Goal: Task Accomplishment & Management: Use online tool/utility

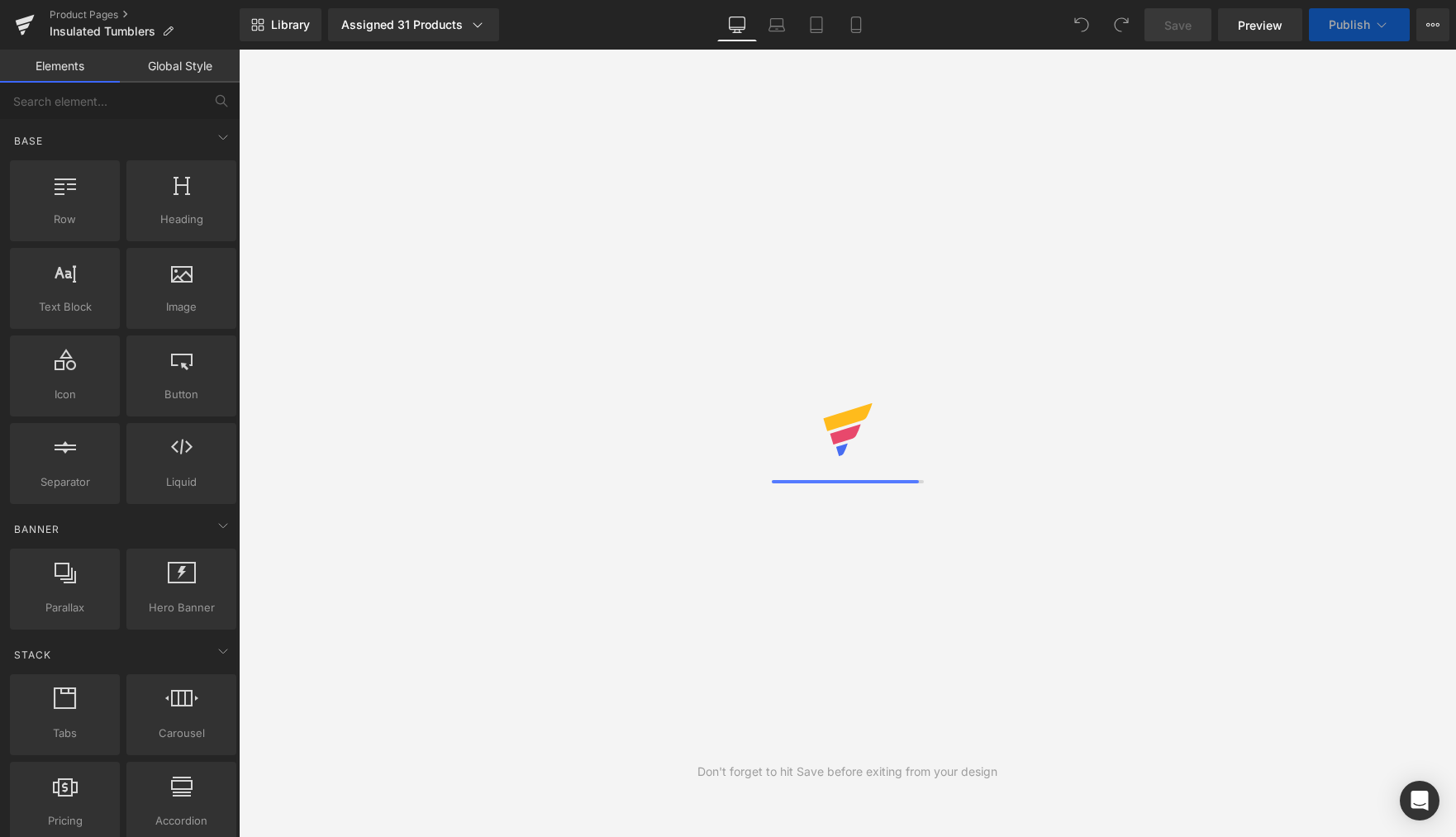
click at [474, 181] on div "Don't forget to hit Save before exiting from your design" at bounding box center [847, 444] width 1217 height 788
click at [113, 33] on span "Insulated Tumblers" at bounding box center [102, 31] width 106 height 14
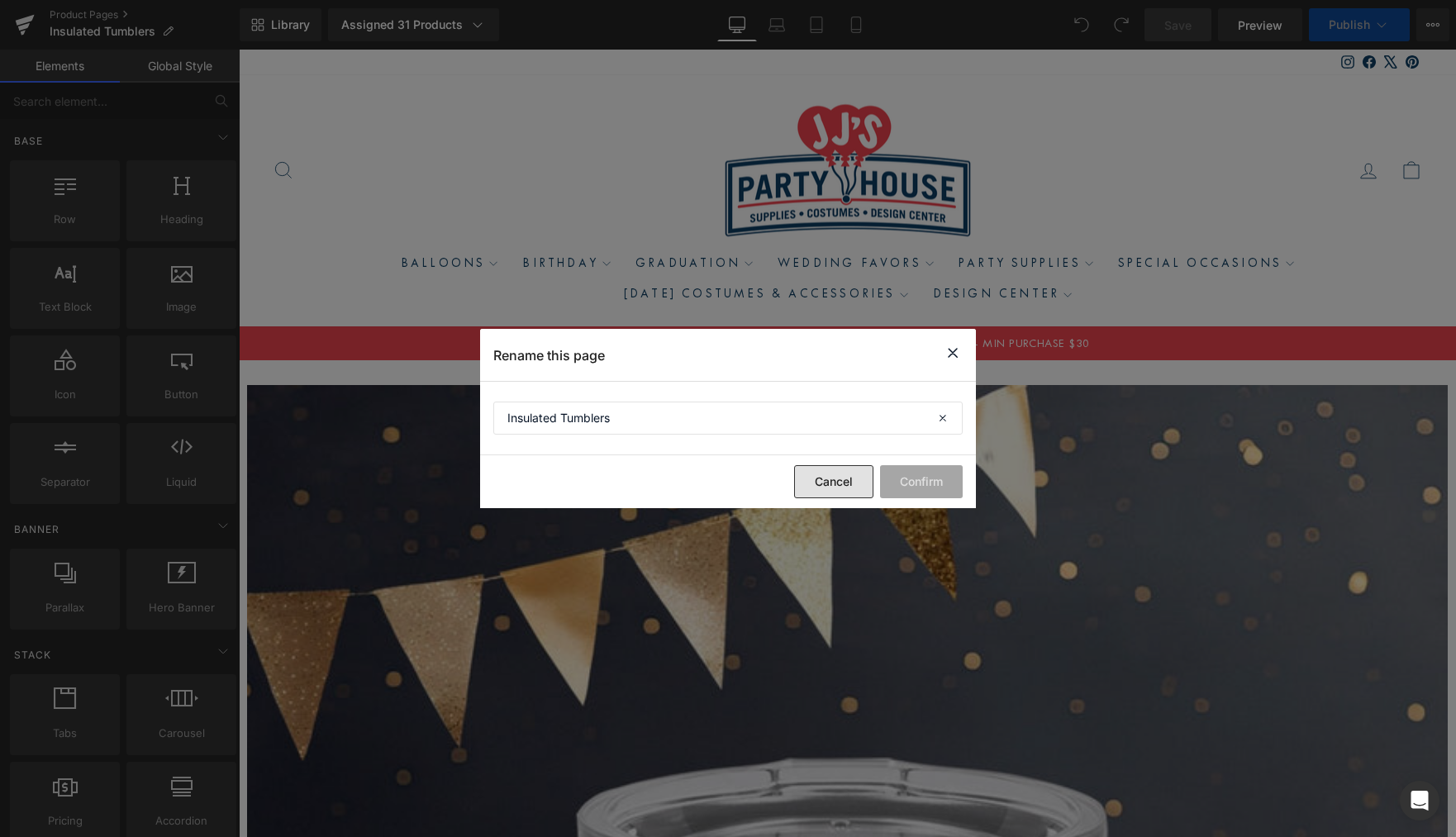
click at [372, 219] on button "Cancel" at bounding box center [368, 214] width 8 height 8
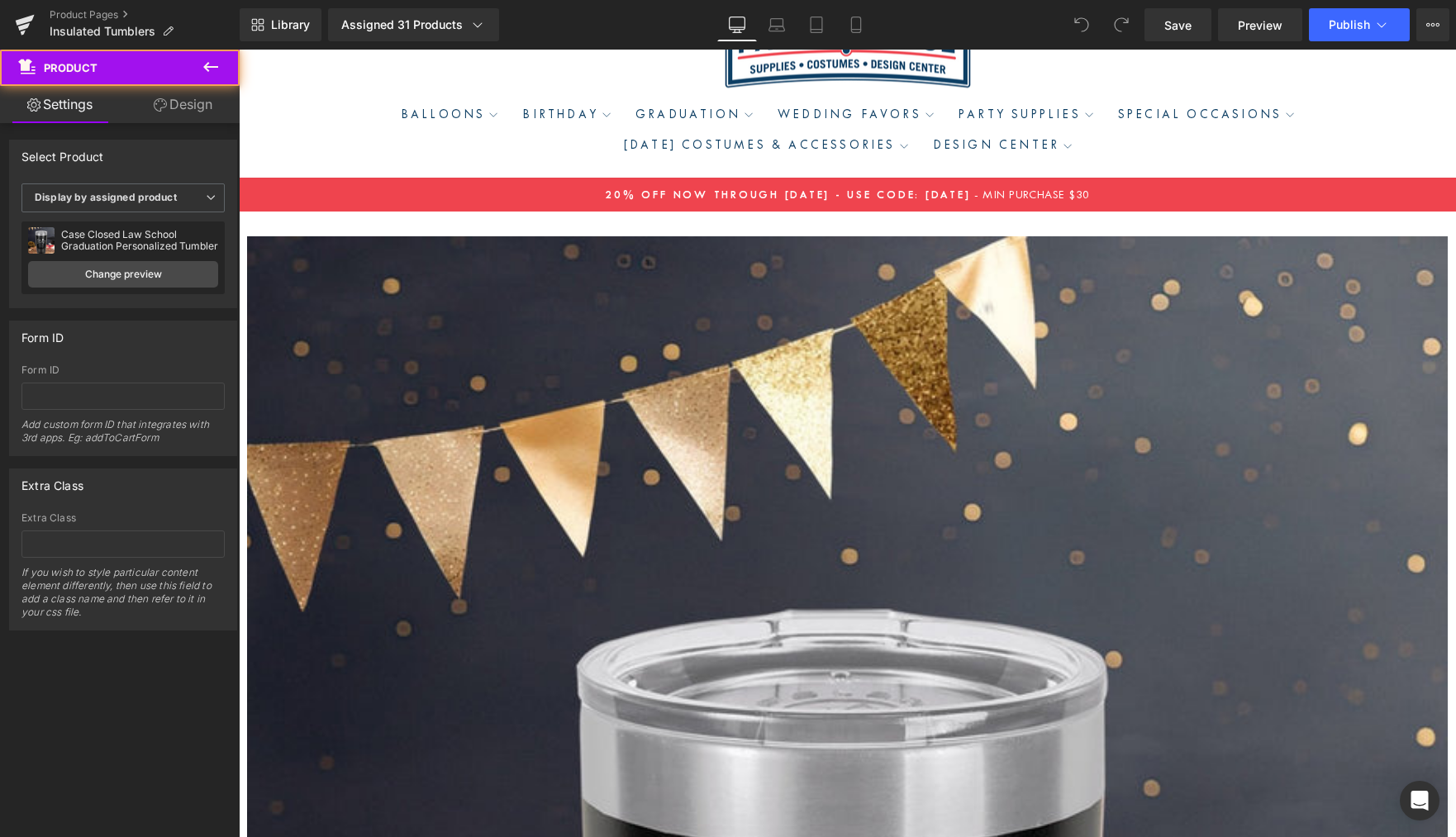
scroll to position [152, 0]
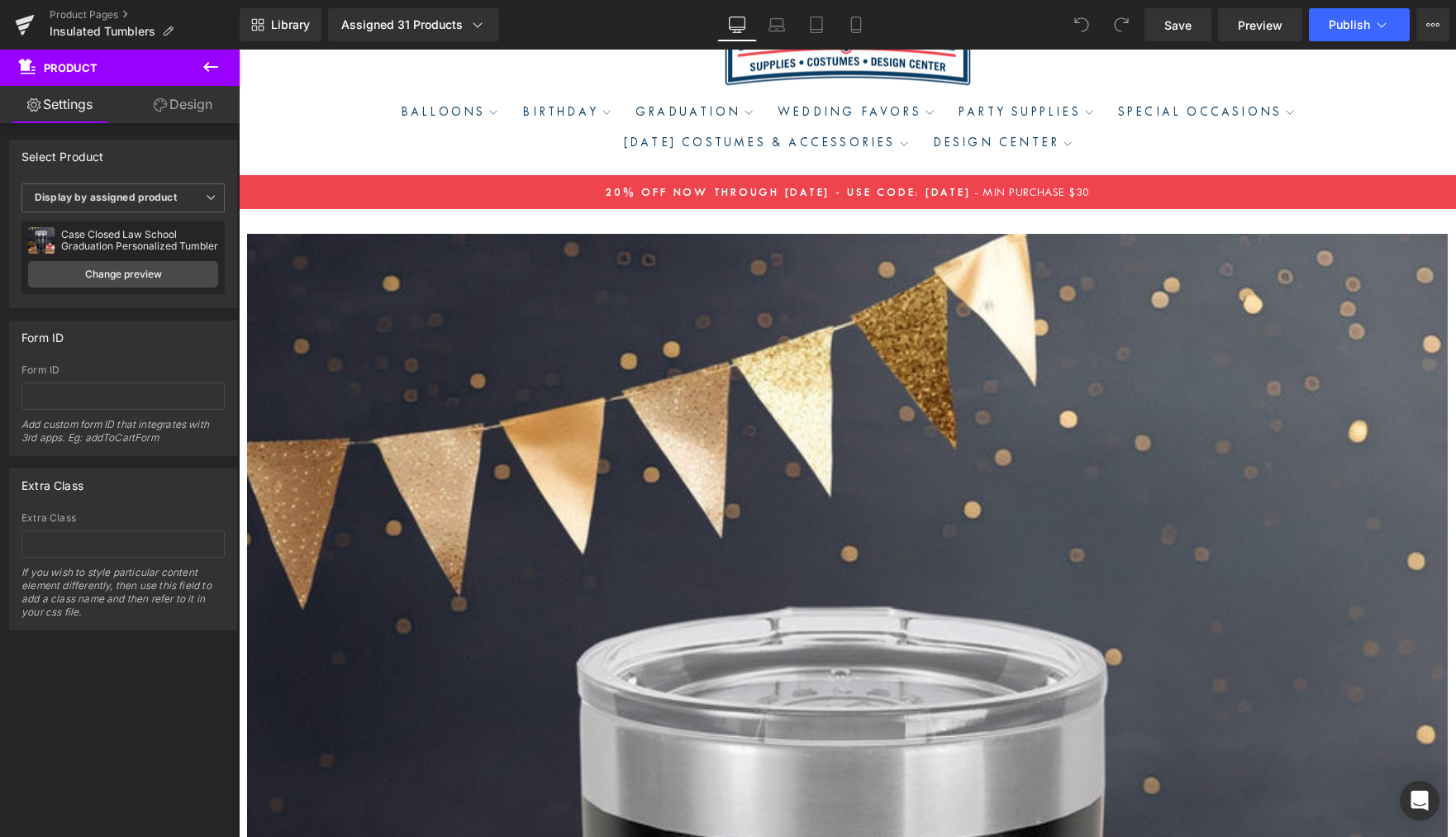
click at [454, 30] on div "Assigned 31 Products" at bounding box center [413, 25] width 145 height 17
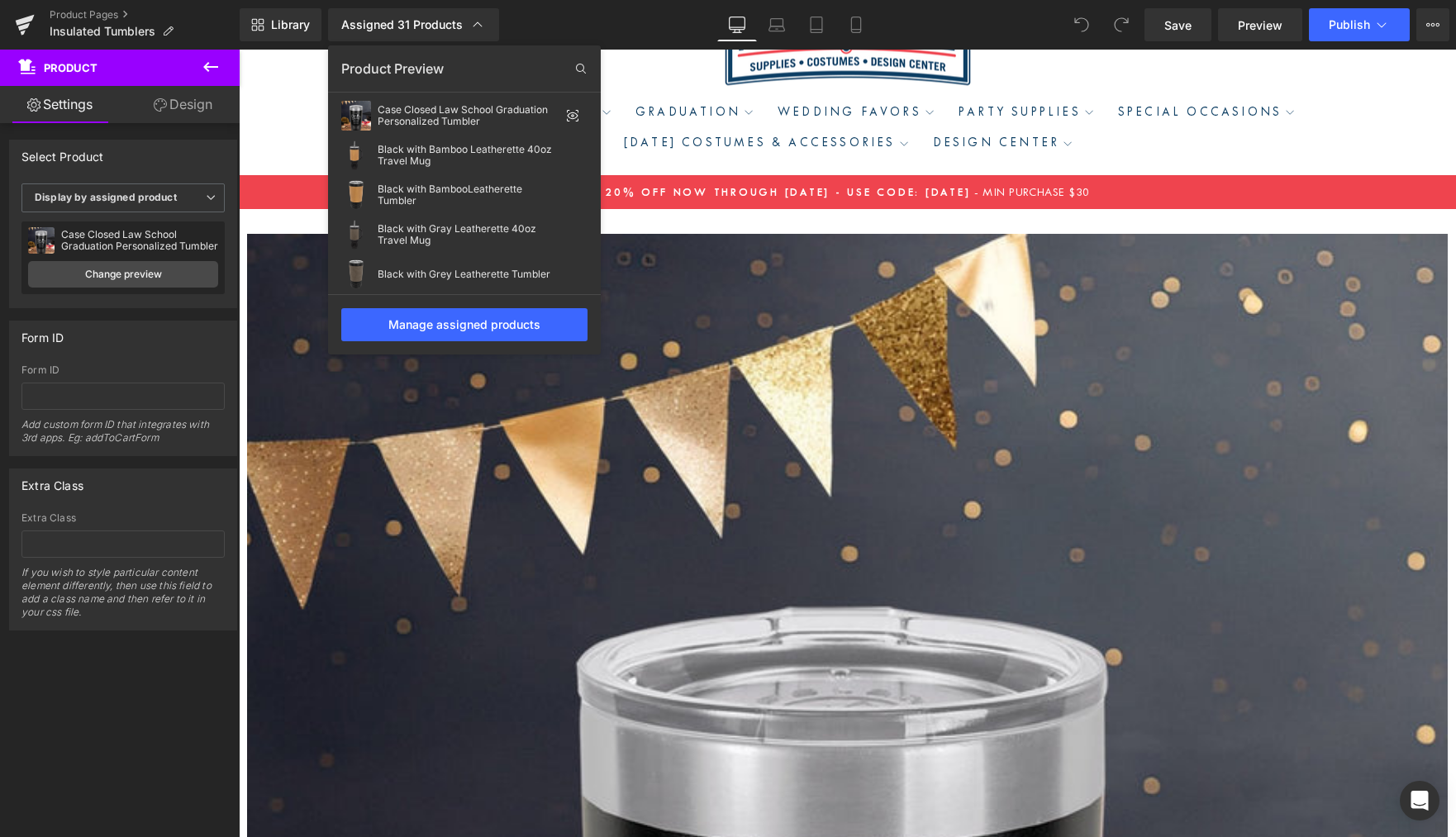
drag, startPoint x: 246, startPoint y: 273, endPoint x: 219, endPoint y: 269, distance: 27.3
click at [237, 270] on div "You are previewing how the will restyle your page. You can not edit Elements in…" at bounding box center [728, 432] width 1456 height 865
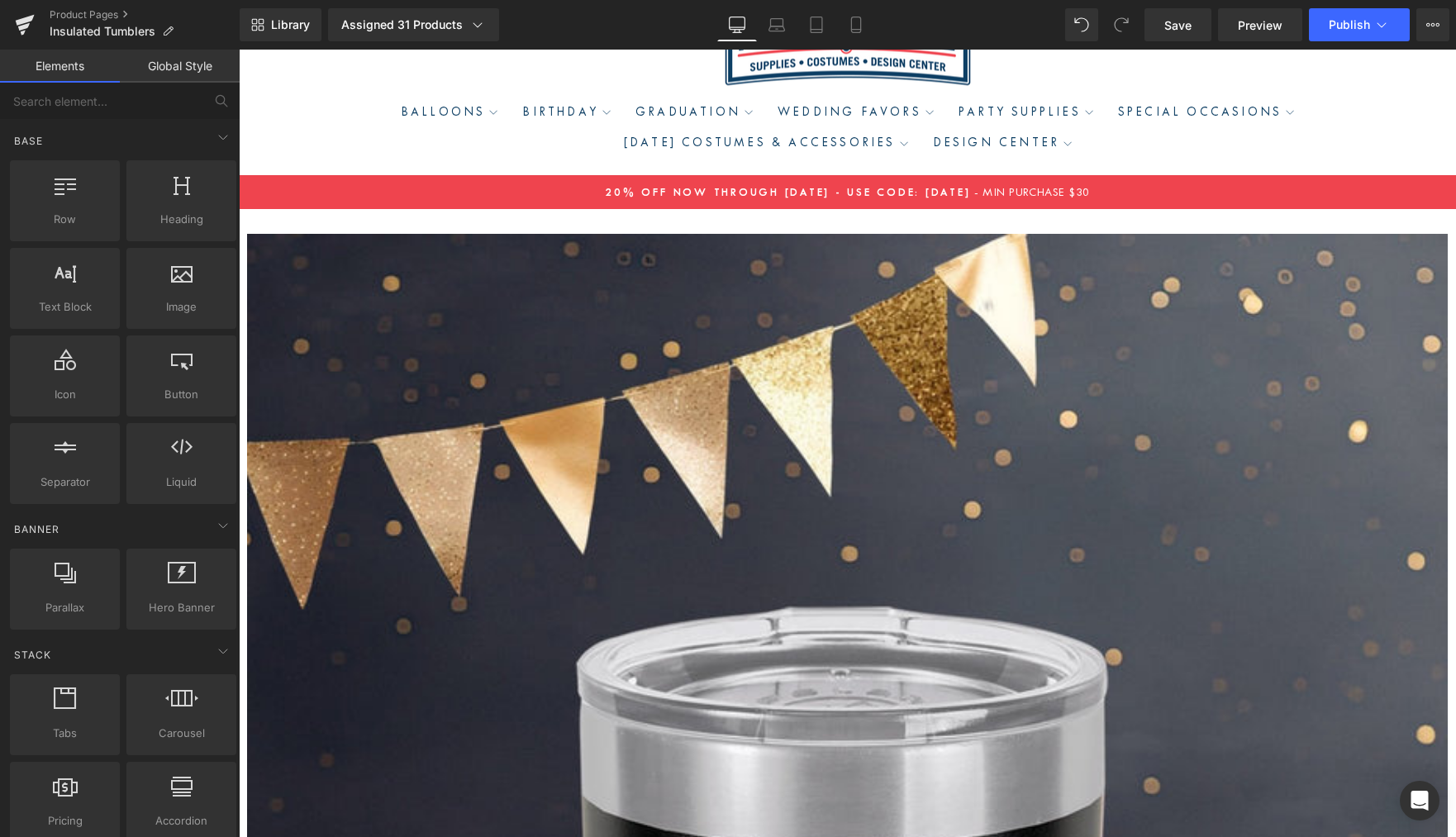
click at [239, 50] on span "Product" at bounding box center [239, 50] width 0 height 0
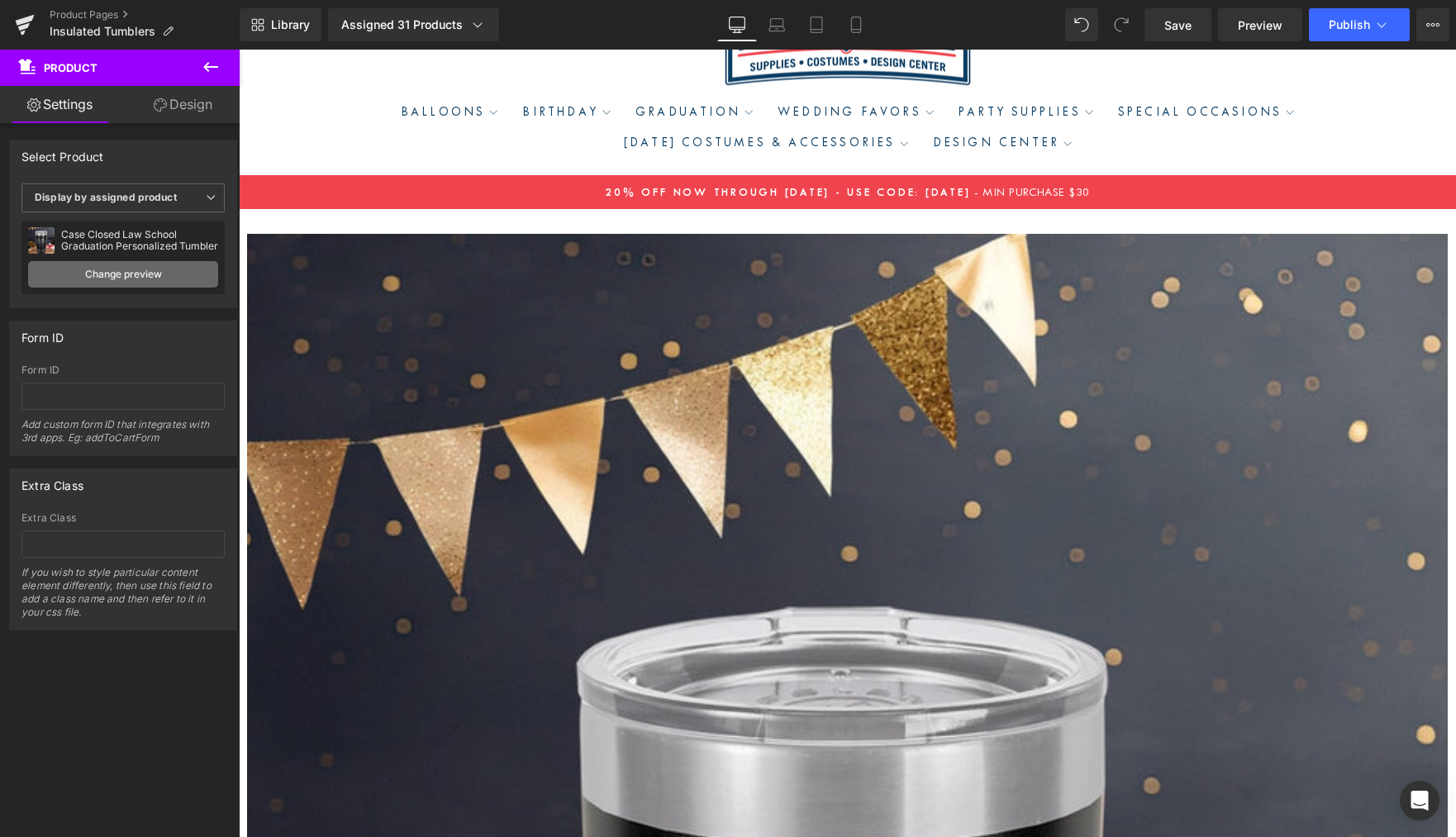
click at [128, 272] on link "Change preview" at bounding box center [123, 274] width 190 height 26
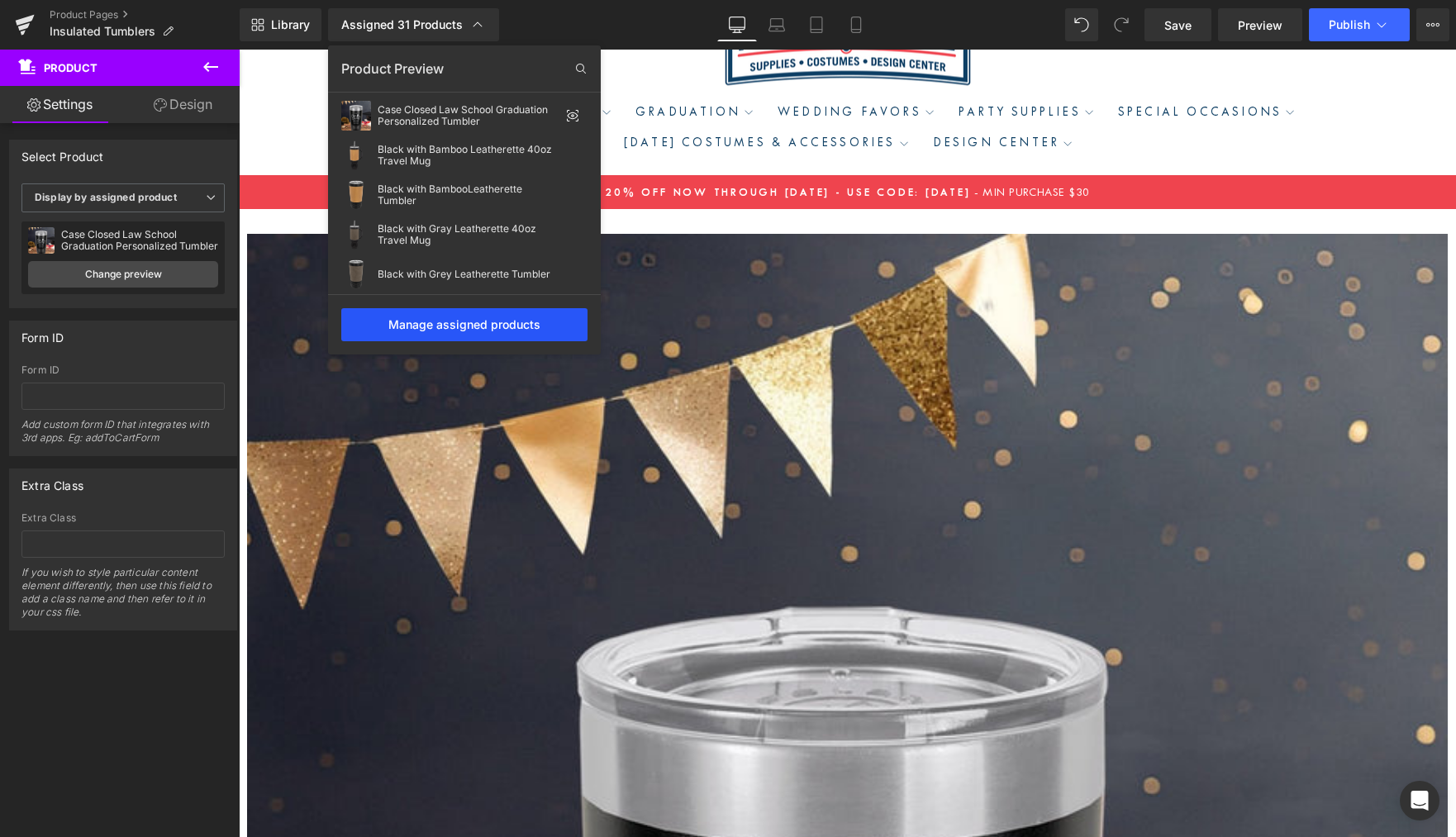
click at [460, 333] on div "Manage assigned products" at bounding box center [464, 324] width 246 height 33
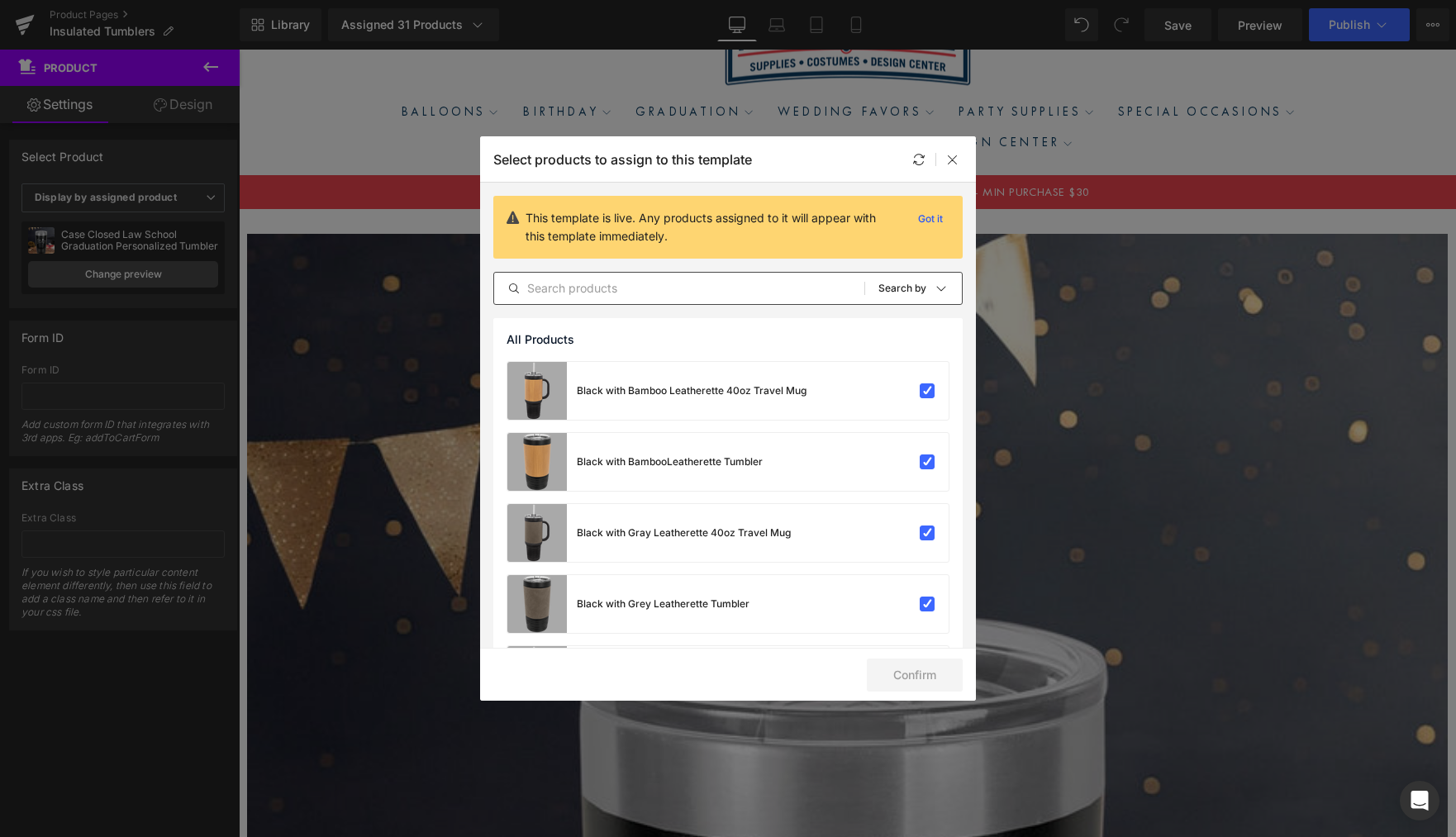
click at [693, 285] on input "text" at bounding box center [678, 288] width 370 height 19
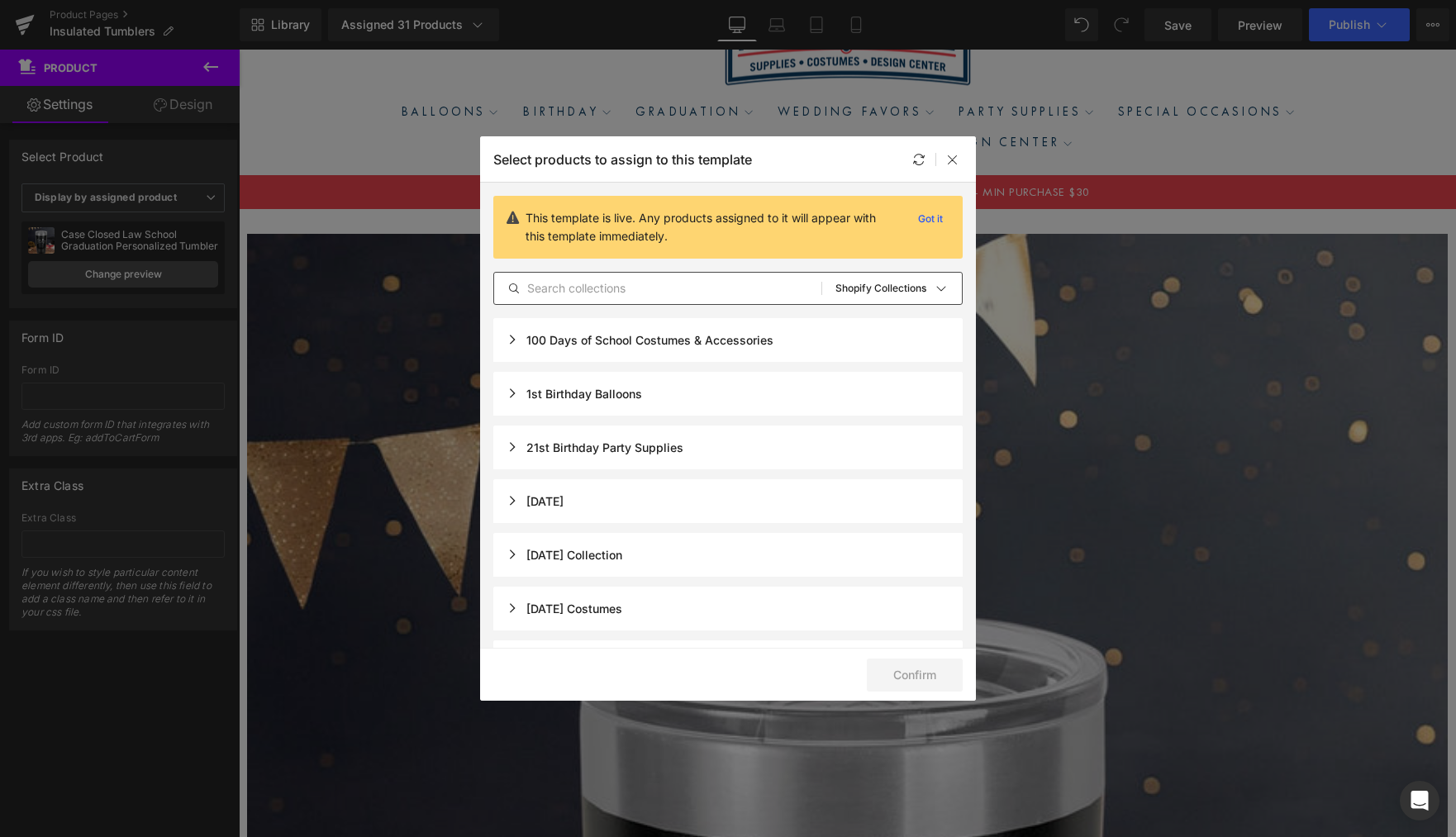
click at [645, 294] on input "text" at bounding box center [657, 288] width 327 height 19
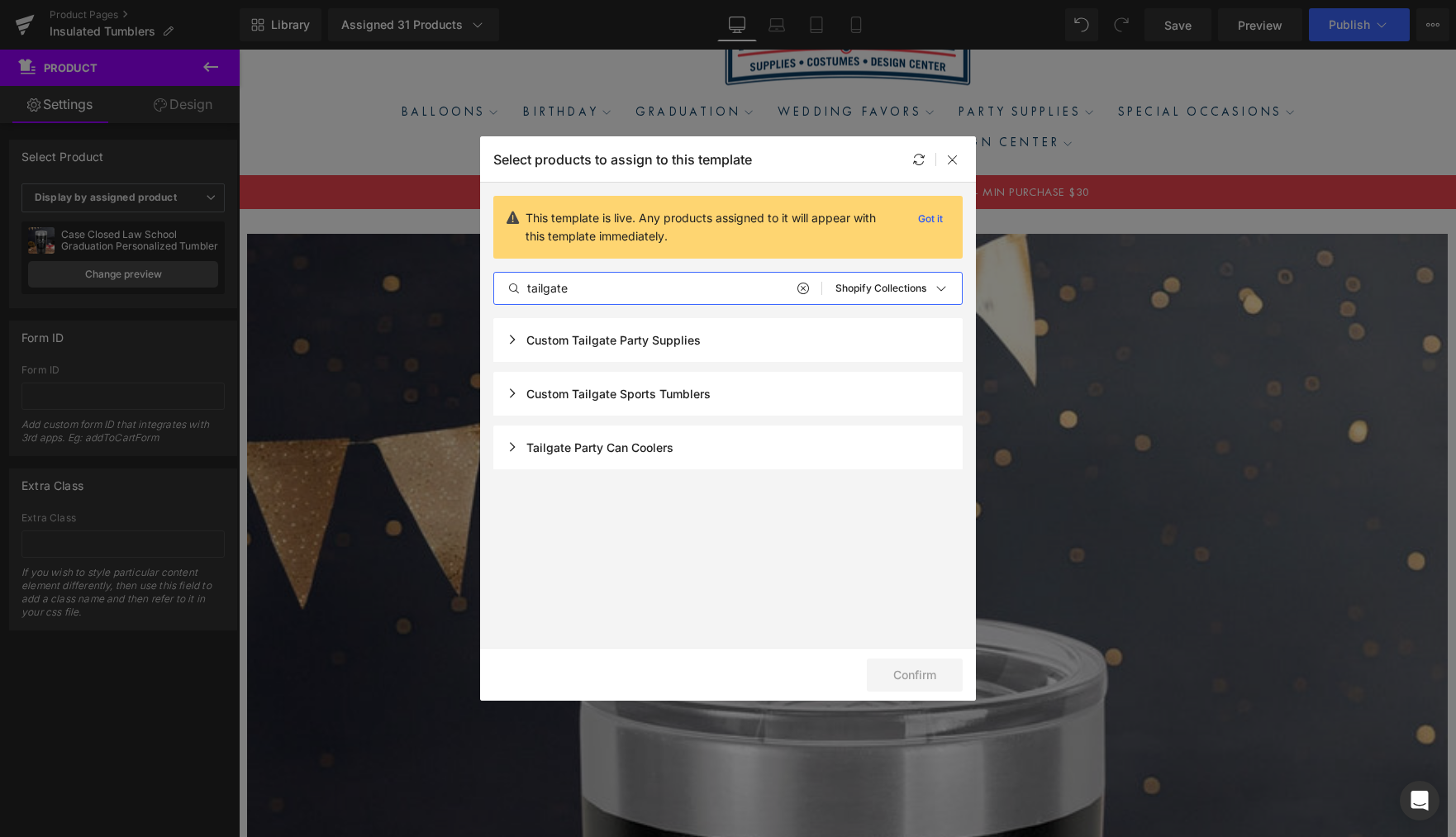
type input "tailgate"
click at [523, 398] on div "Custom Tailgate Sports Tumblers" at bounding box center [608, 393] width 204 height 14
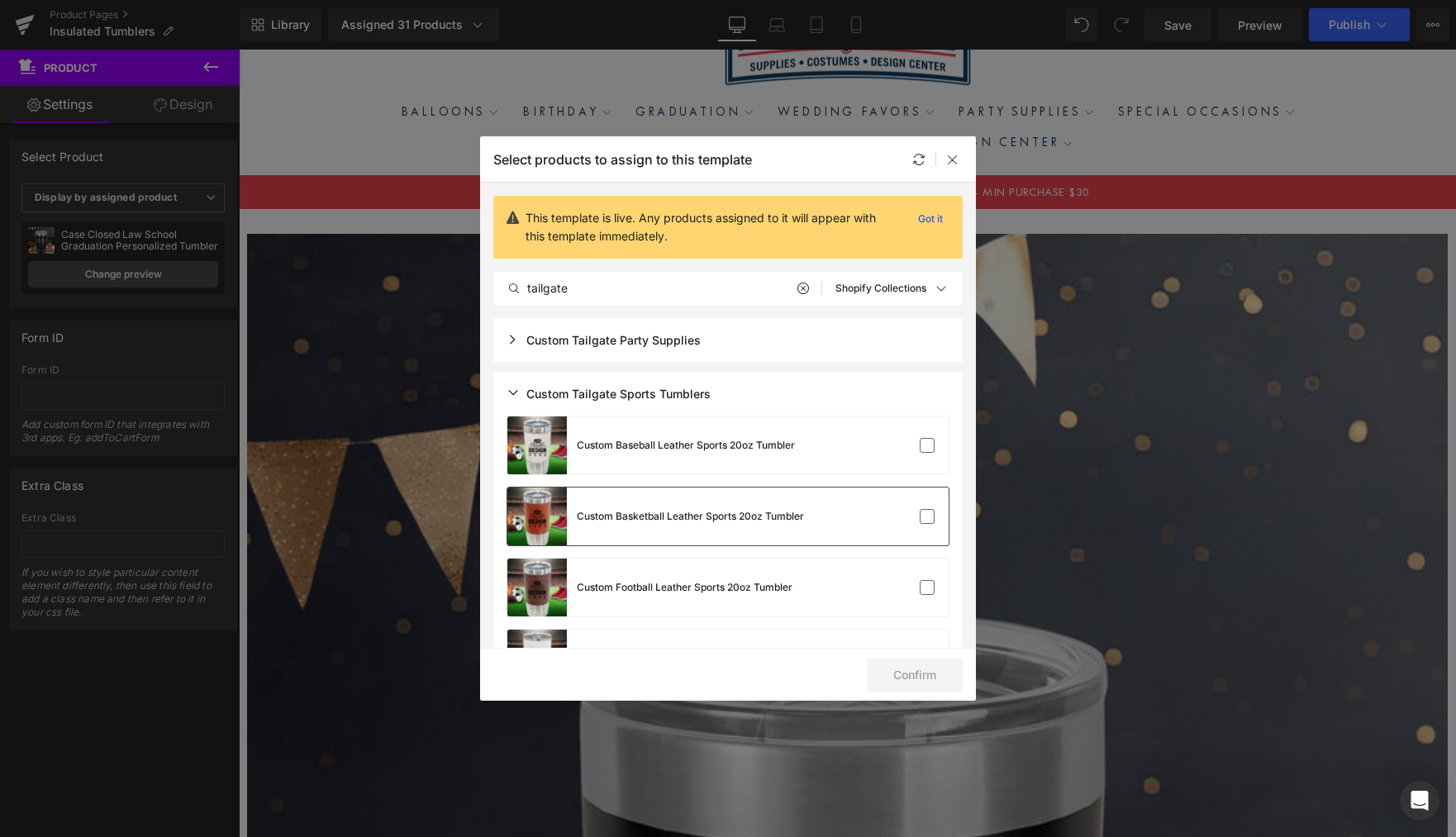
drag, startPoint x: 927, startPoint y: 447, endPoint x: 921, endPoint y: 495, distance: 48.4
click at [926, 447] on label at bounding box center [927, 446] width 15 height 15
click at [927, 446] on input "checkbox" at bounding box center [927, 446] width 0 height 0
drag, startPoint x: 922, startPoint y: 514, endPoint x: 928, endPoint y: 534, distance: 20.9
click at [0, 0] on label at bounding box center [0, 0] width 0 height 0
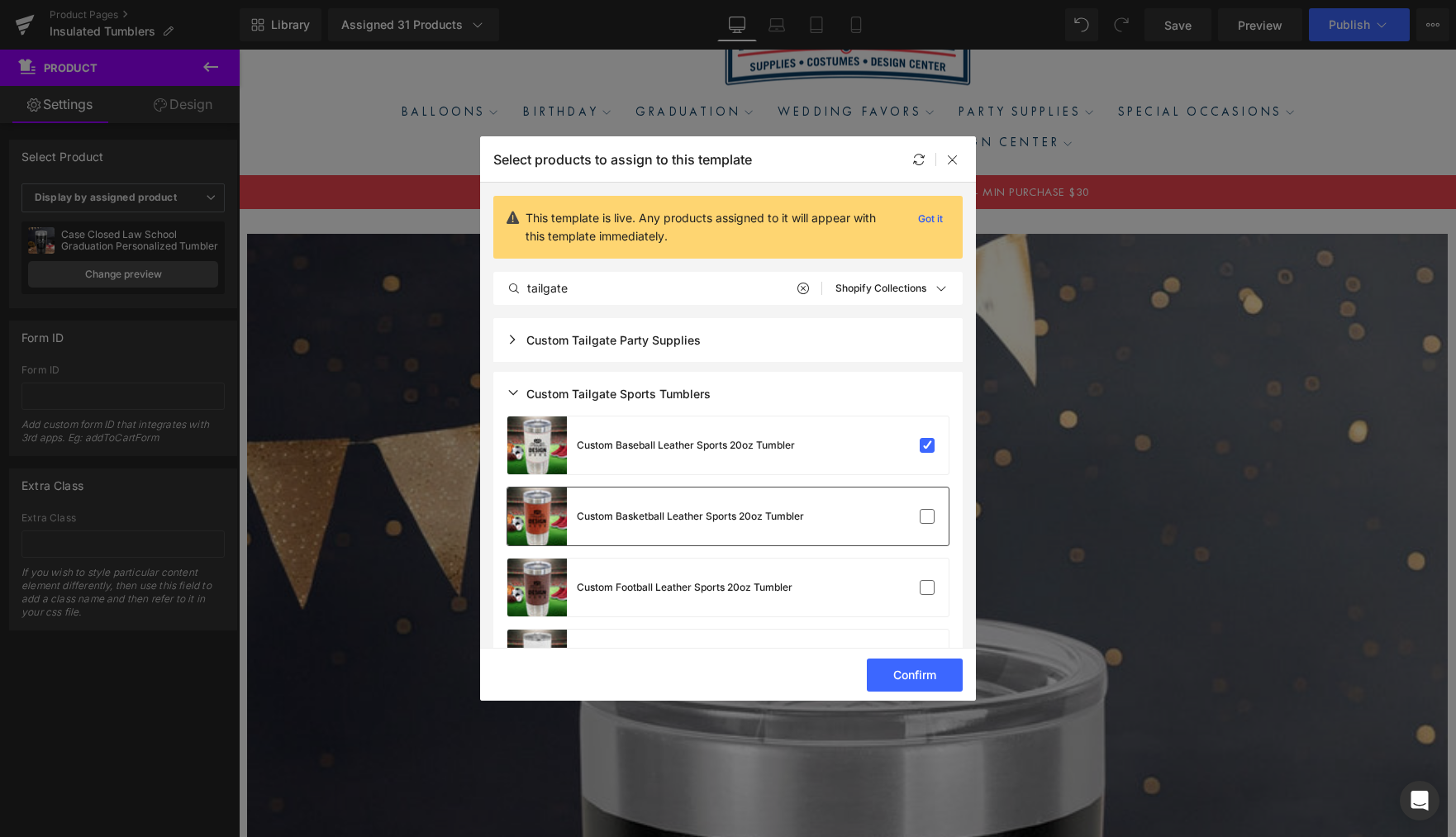
click at [0, 0] on input "checkbox" at bounding box center [0, 0] width 0 height 0
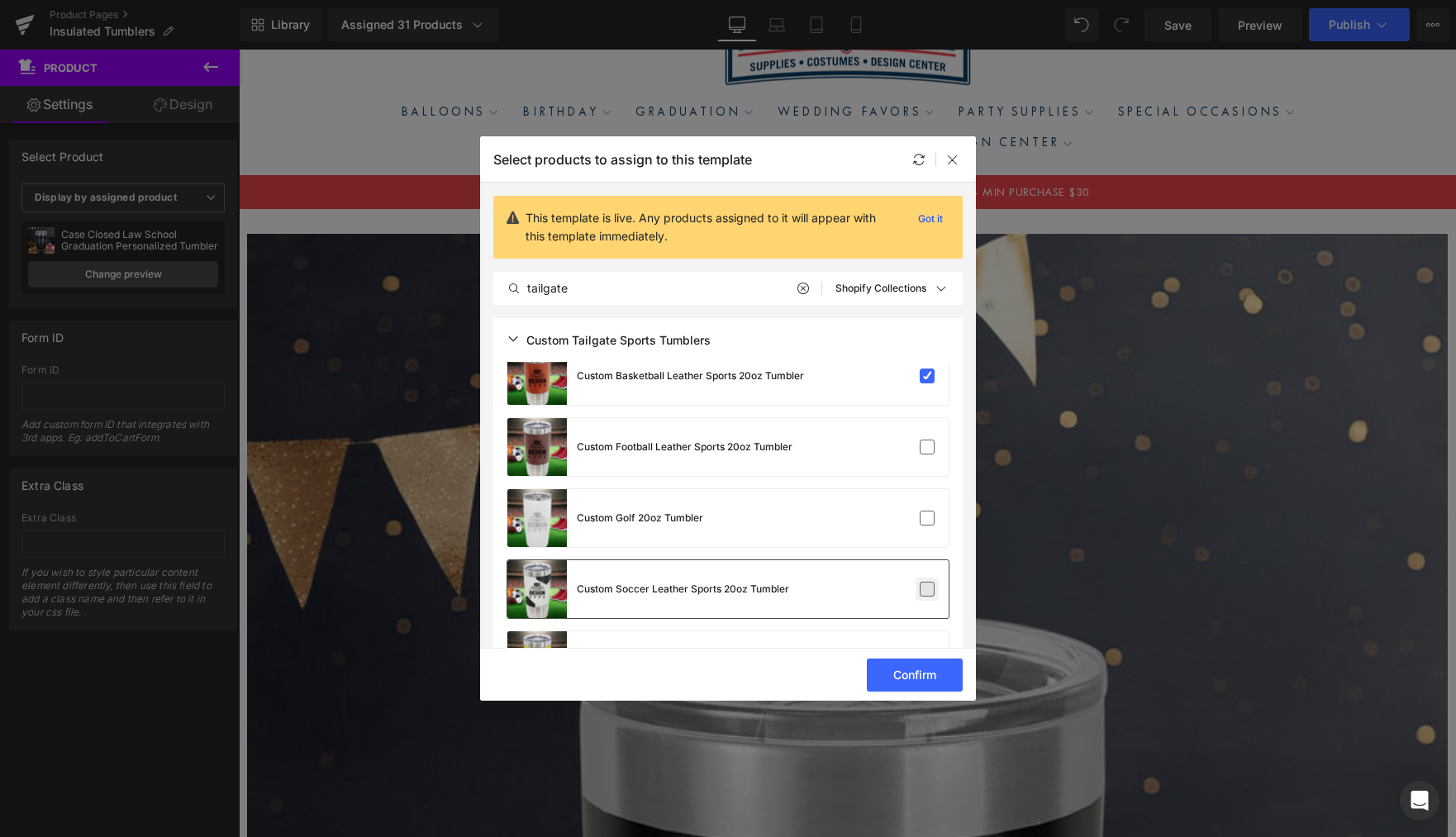
scroll to position [163, 0]
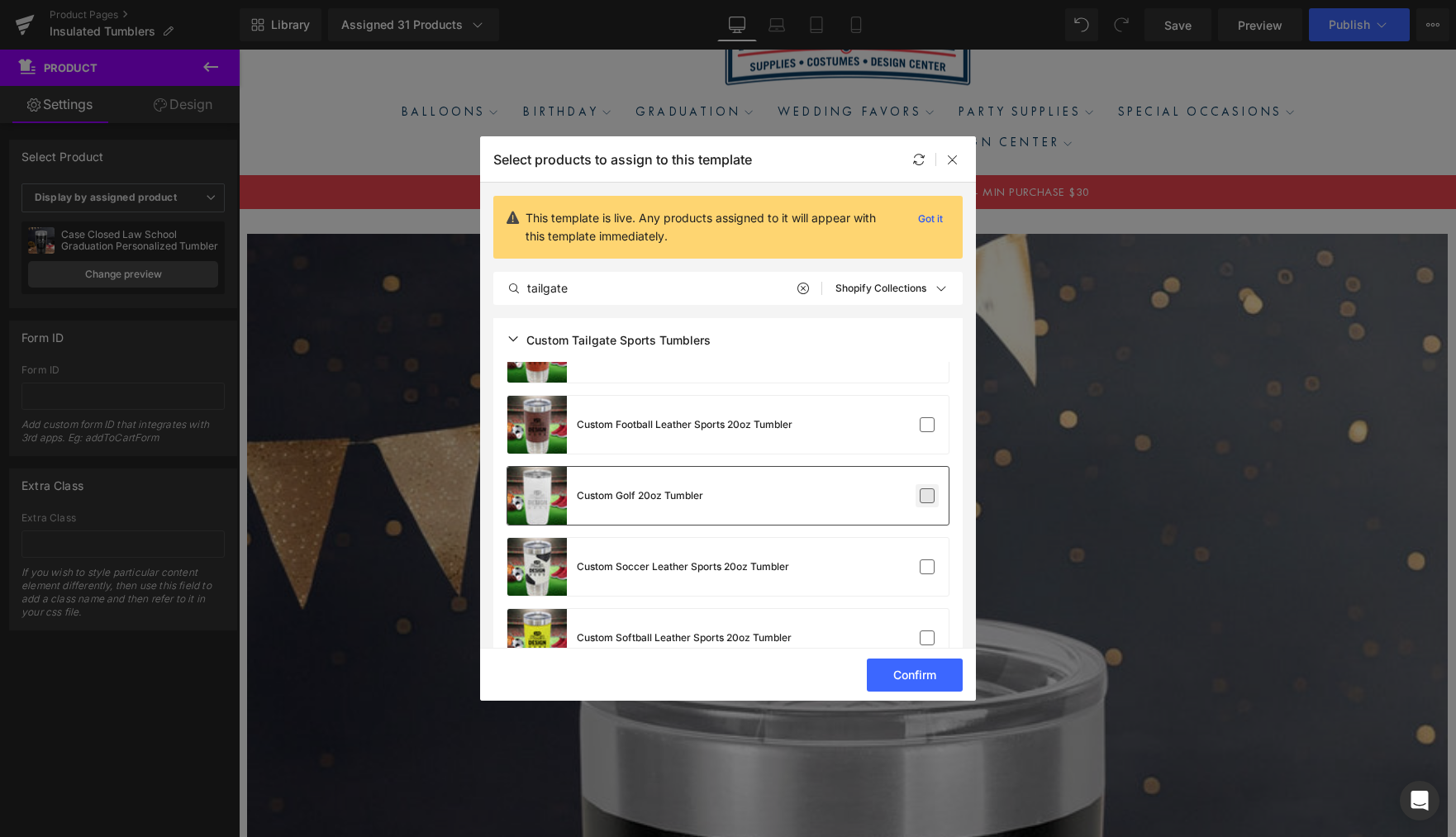
drag, startPoint x: 923, startPoint y: 421, endPoint x: 917, endPoint y: 487, distance: 66.3
drag, startPoint x: 920, startPoint y: 500, endPoint x: 921, endPoint y: 525, distance: 25.0
click at [0, 0] on label at bounding box center [0, 0] width 0 height 0
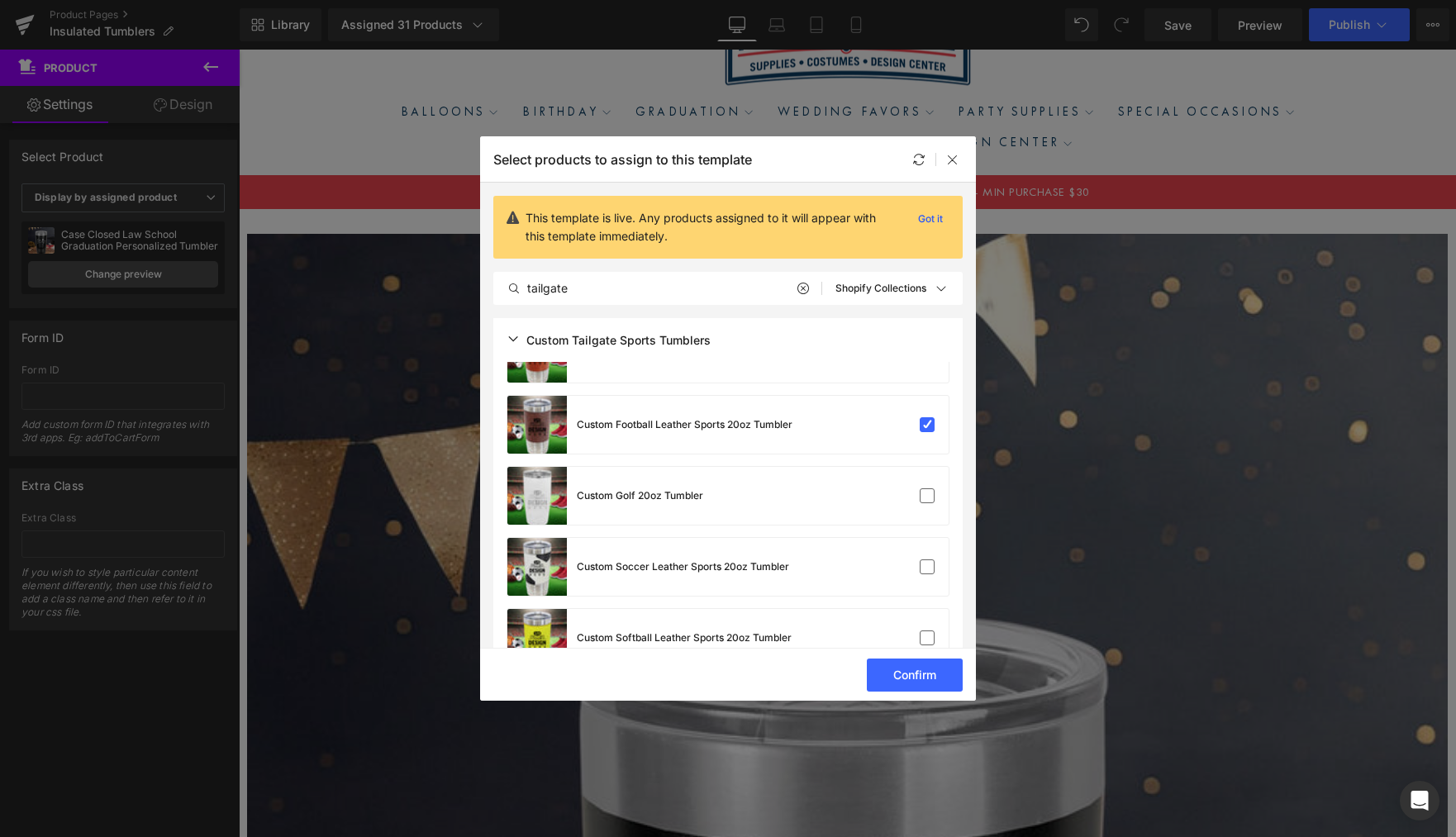
click at [0, 0] on input "checkbox" at bounding box center [0, 0] width 0 height 0
click at [0, 0] on label at bounding box center [0, 0] width 0 height 0
click at [0, 0] on input "checkbox" at bounding box center [0, 0] width 0 height 0
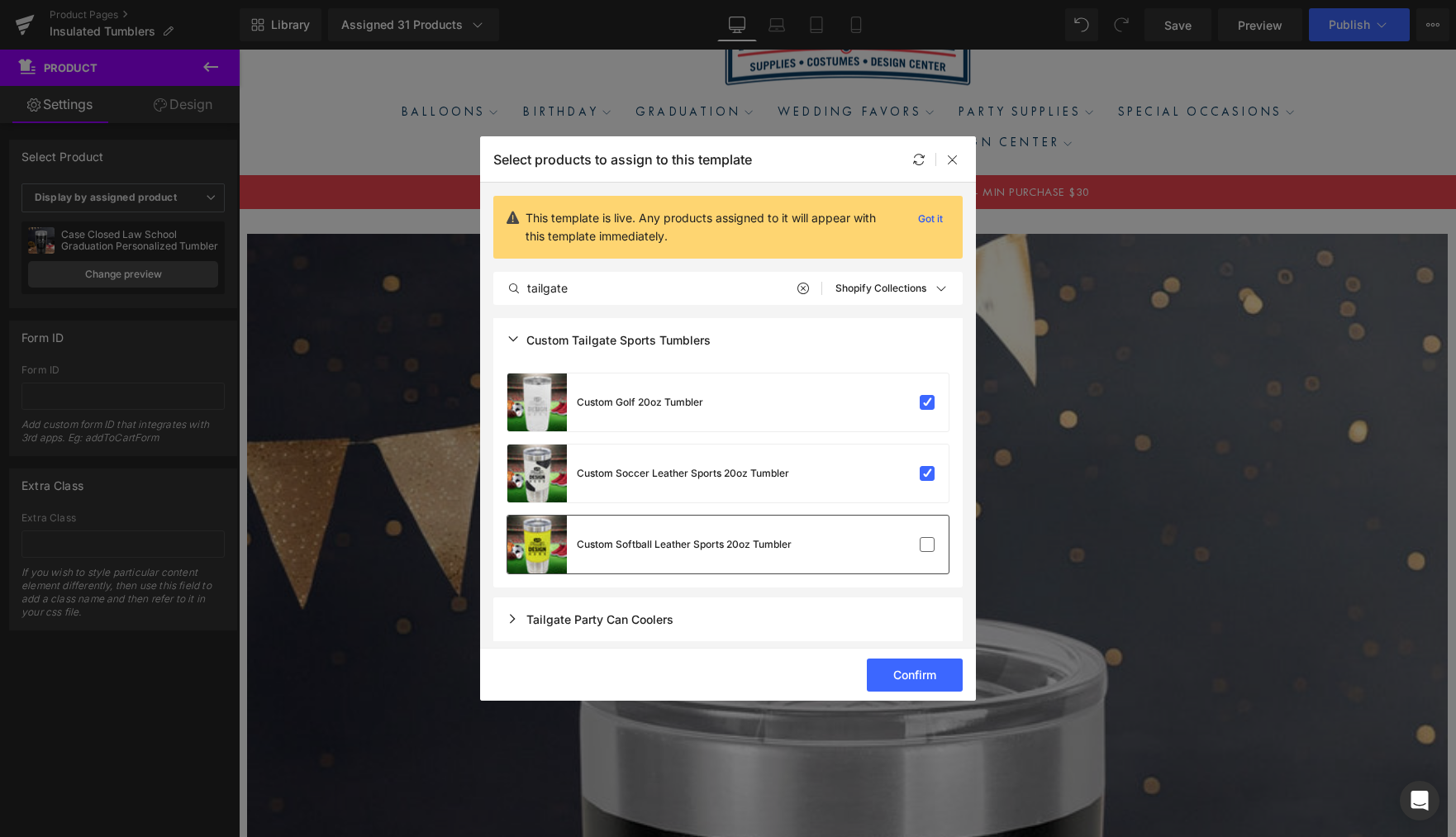
scroll to position [259, 0]
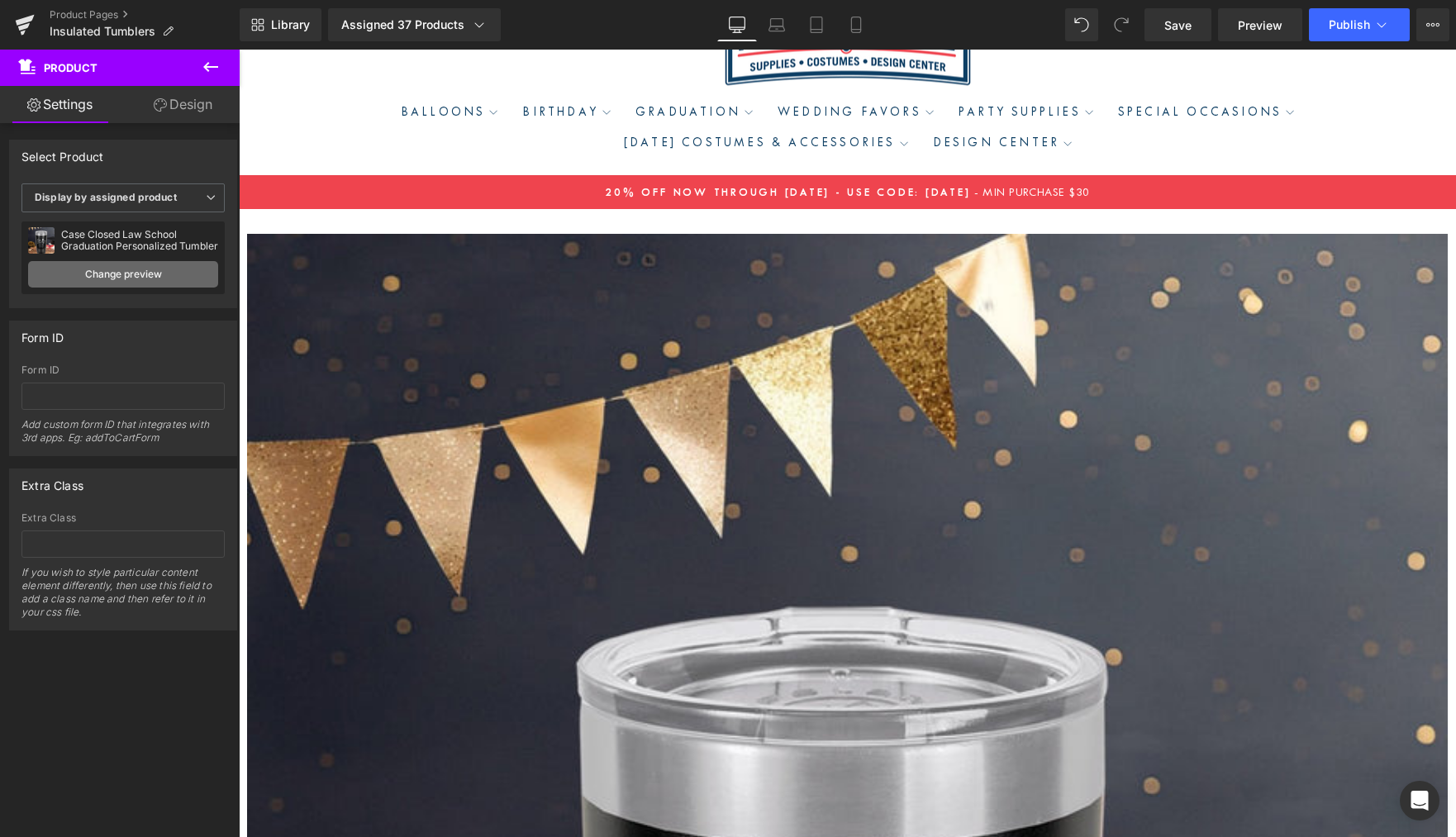
click at [139, 283] on link "Change preview" at bounding box center [123, 274] width 190 height 26
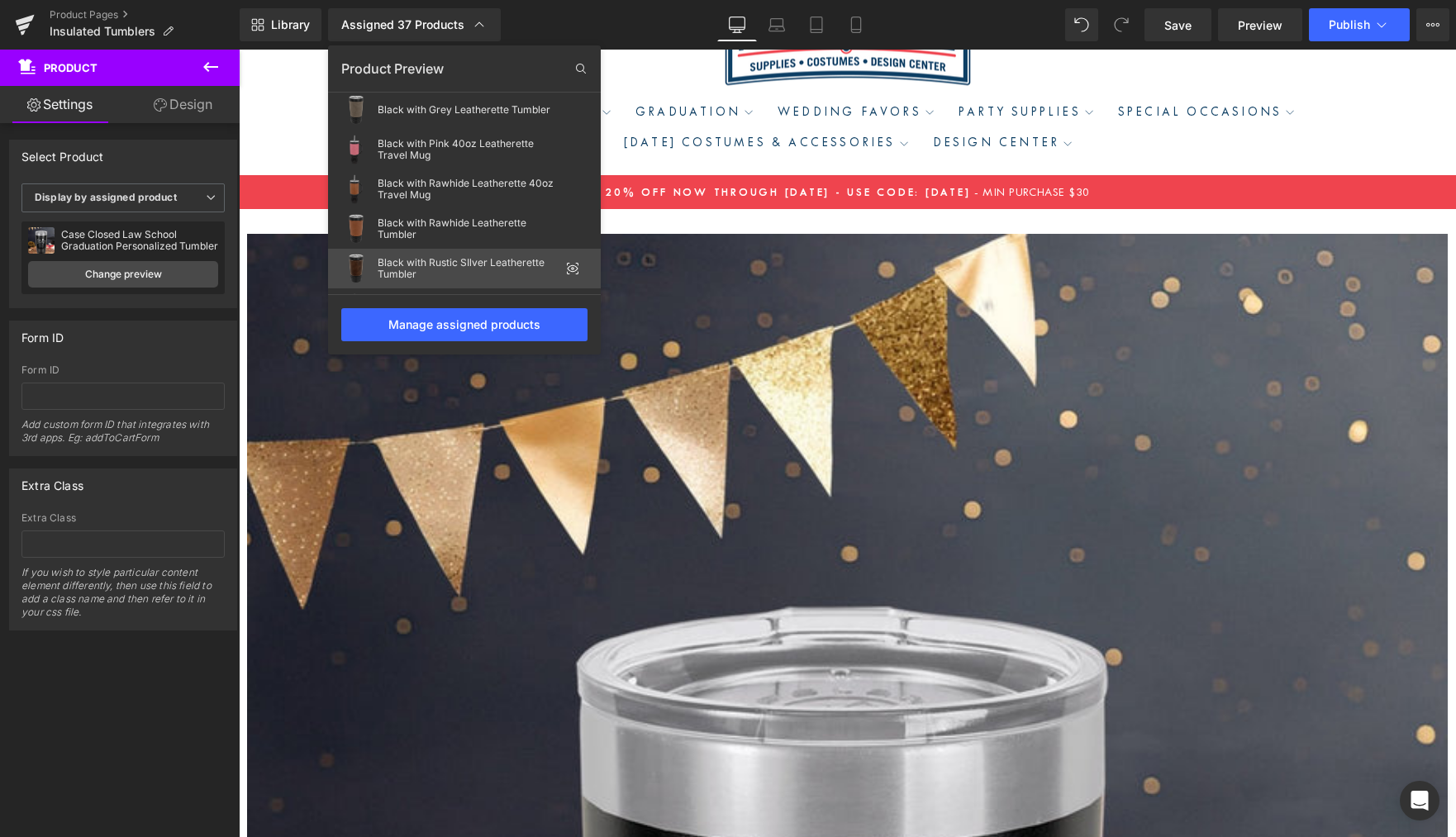
scroll to position [603, 0]
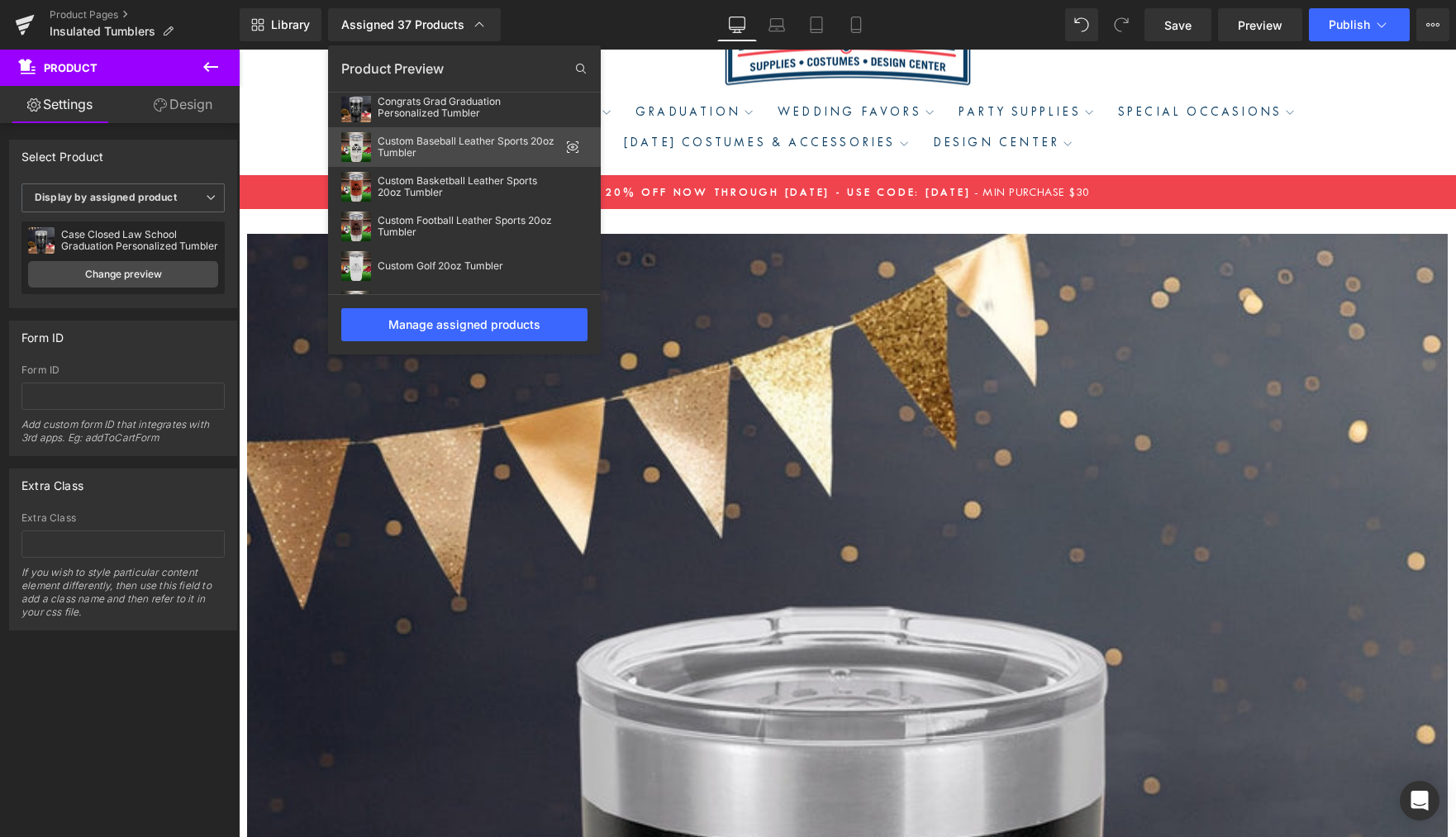
click at [394, 143] on div "Custom Baseball Leather Sports 20oz Tumbler" at bounding box center [468, 147] width 182 height 23
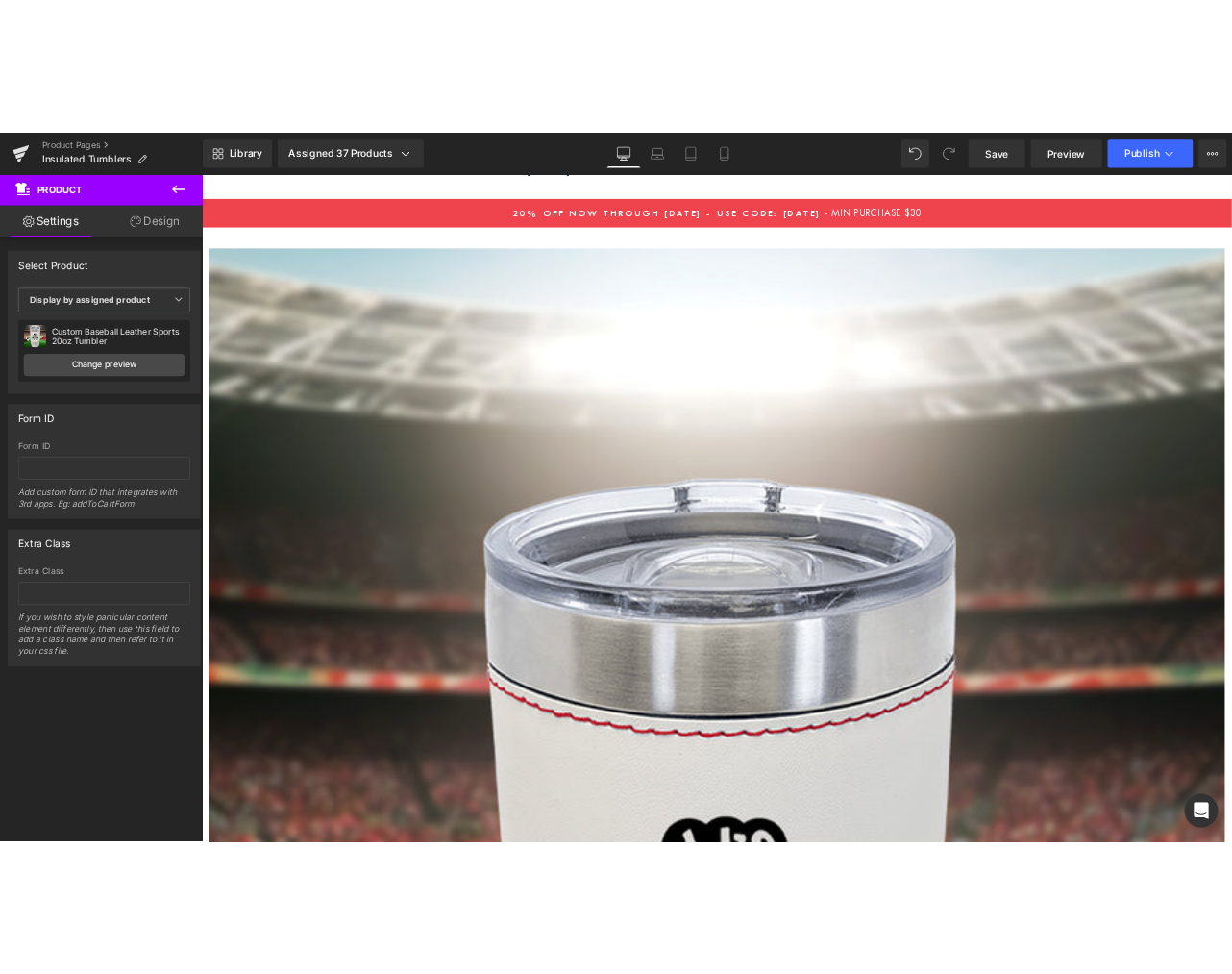
scroll to position [304, 0]
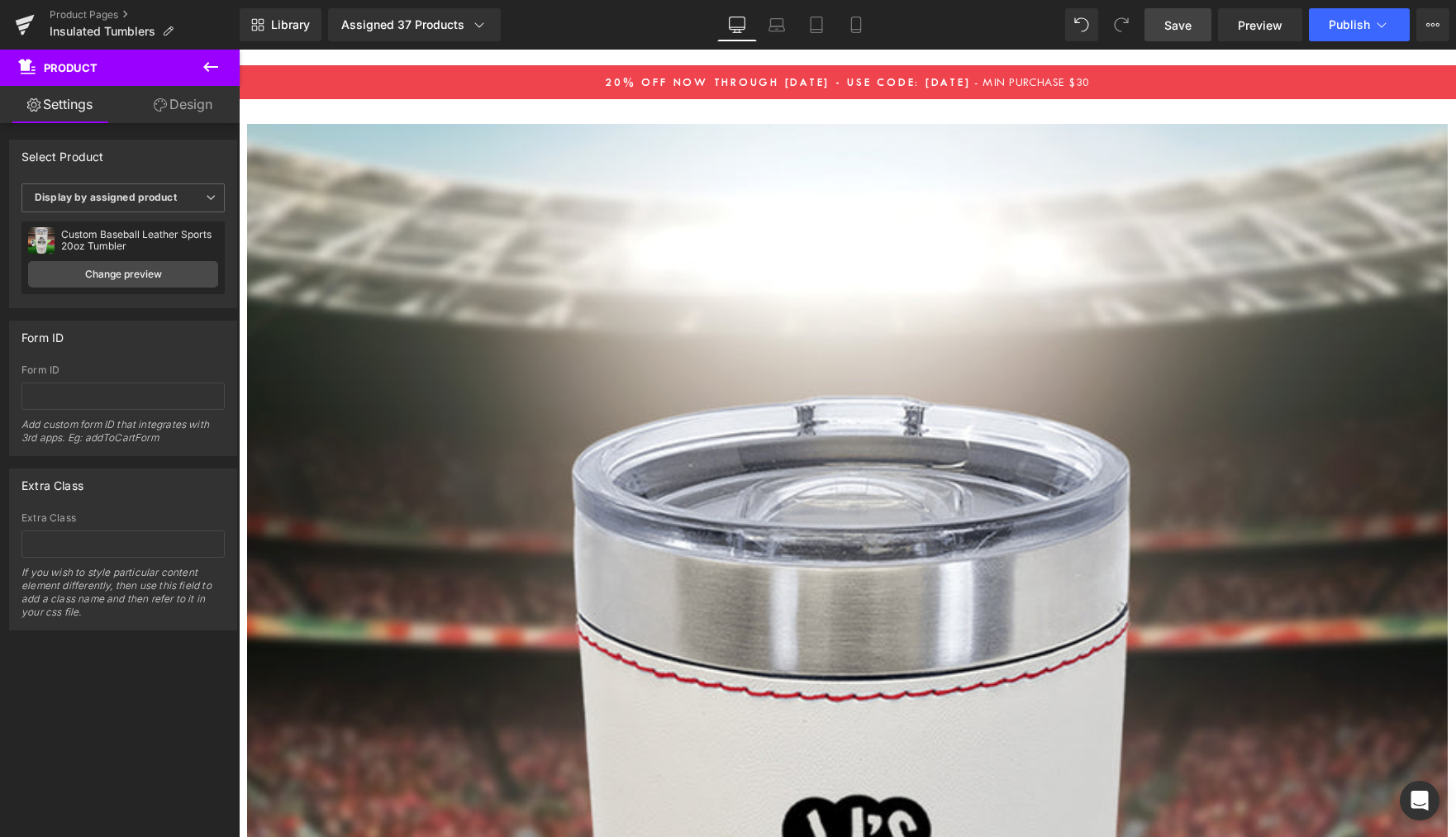
click at [1175, 32] on span "Save" at bounding box center [1177, 25] width 27 height 17
click at [1349, 28] on span "Publish" at bounding box center [1348, 25] width 42 height 14
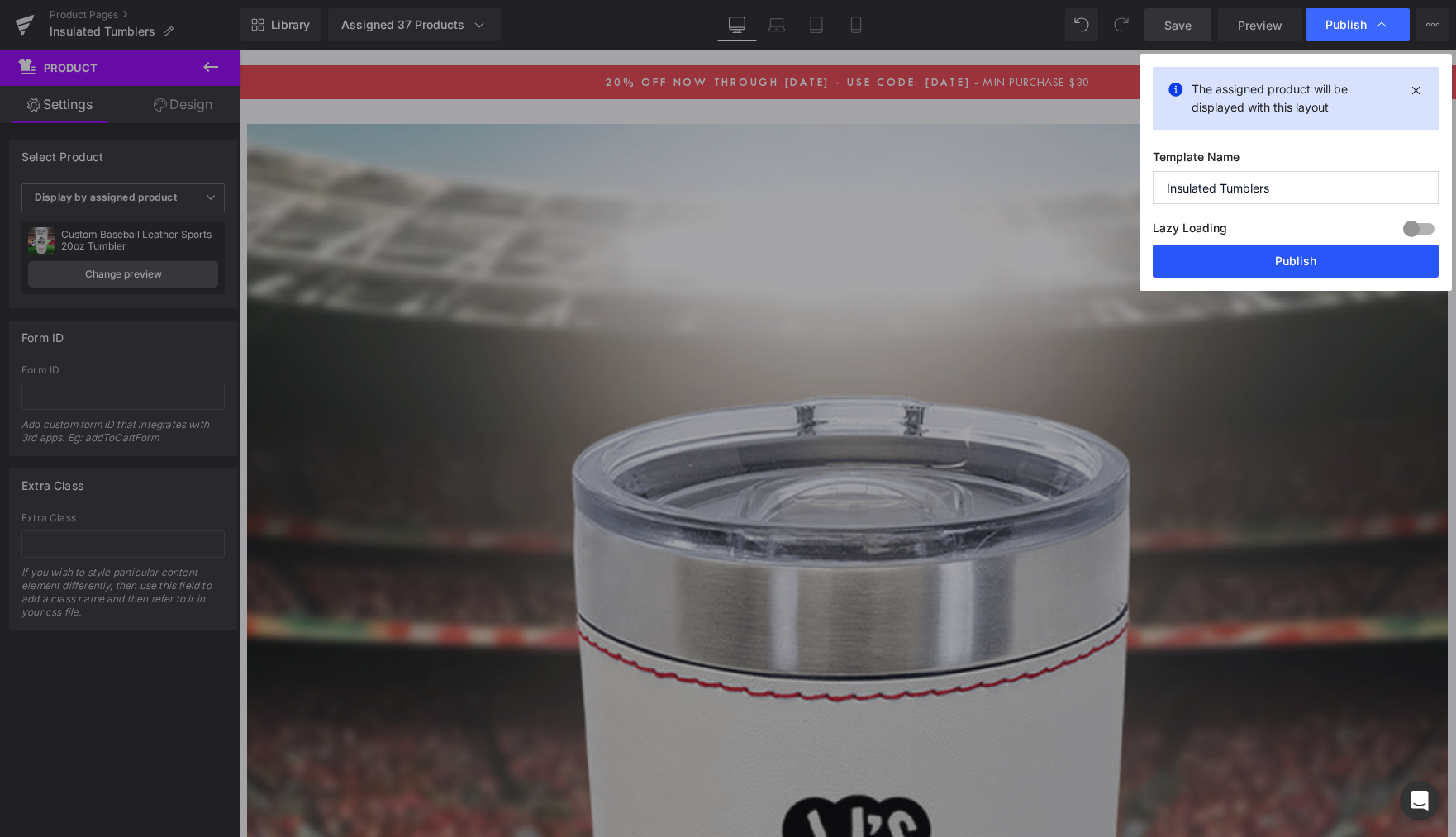
click at [1286, 265] on button "Publish" at bounding box center [1295, 261] width 285 height 33
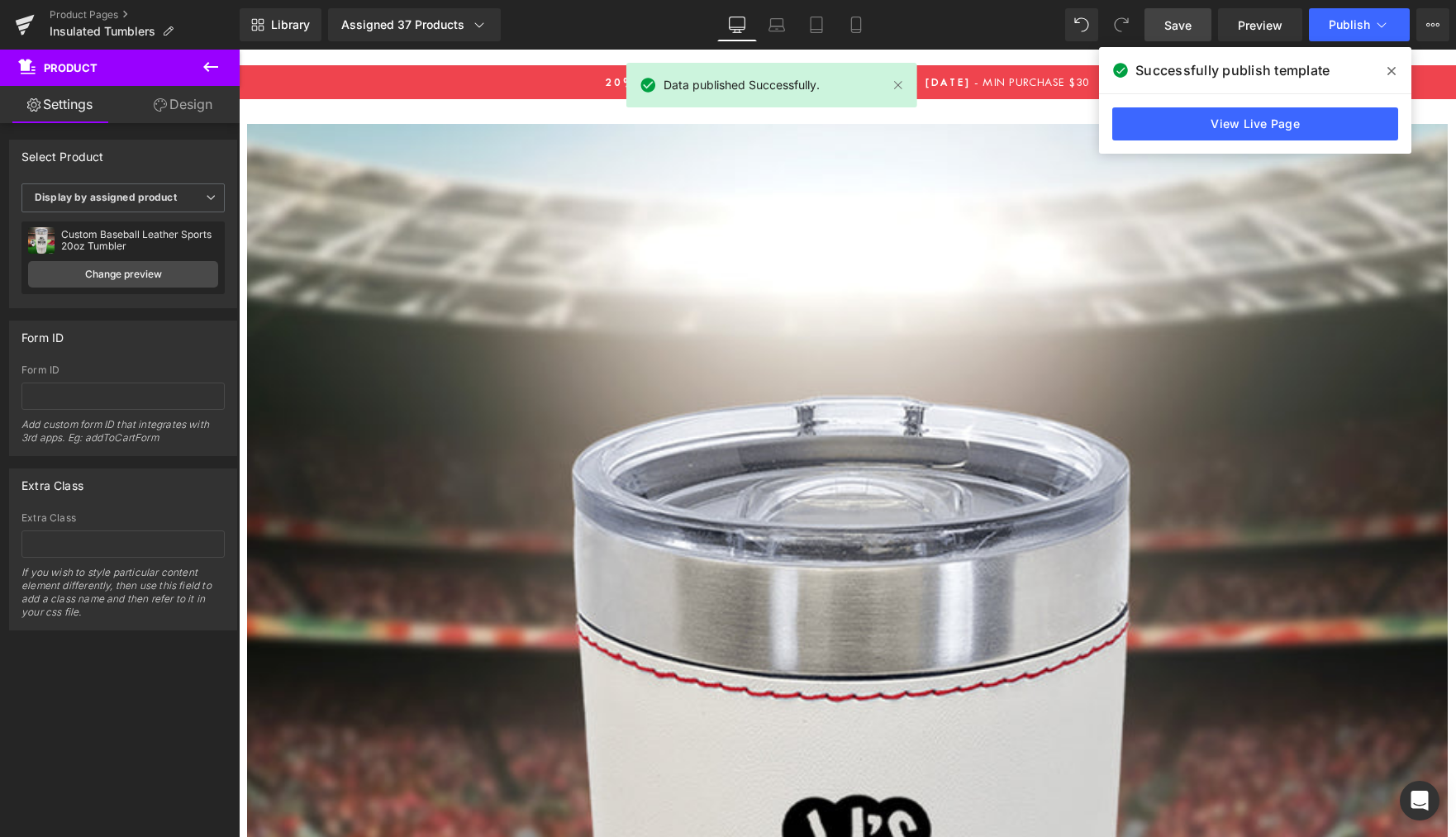
click at [1394, 71] on icon at bounding box center [1392, 71] width 8 height 14
